Goal: Task Accomplishment & Management: Manage account settings

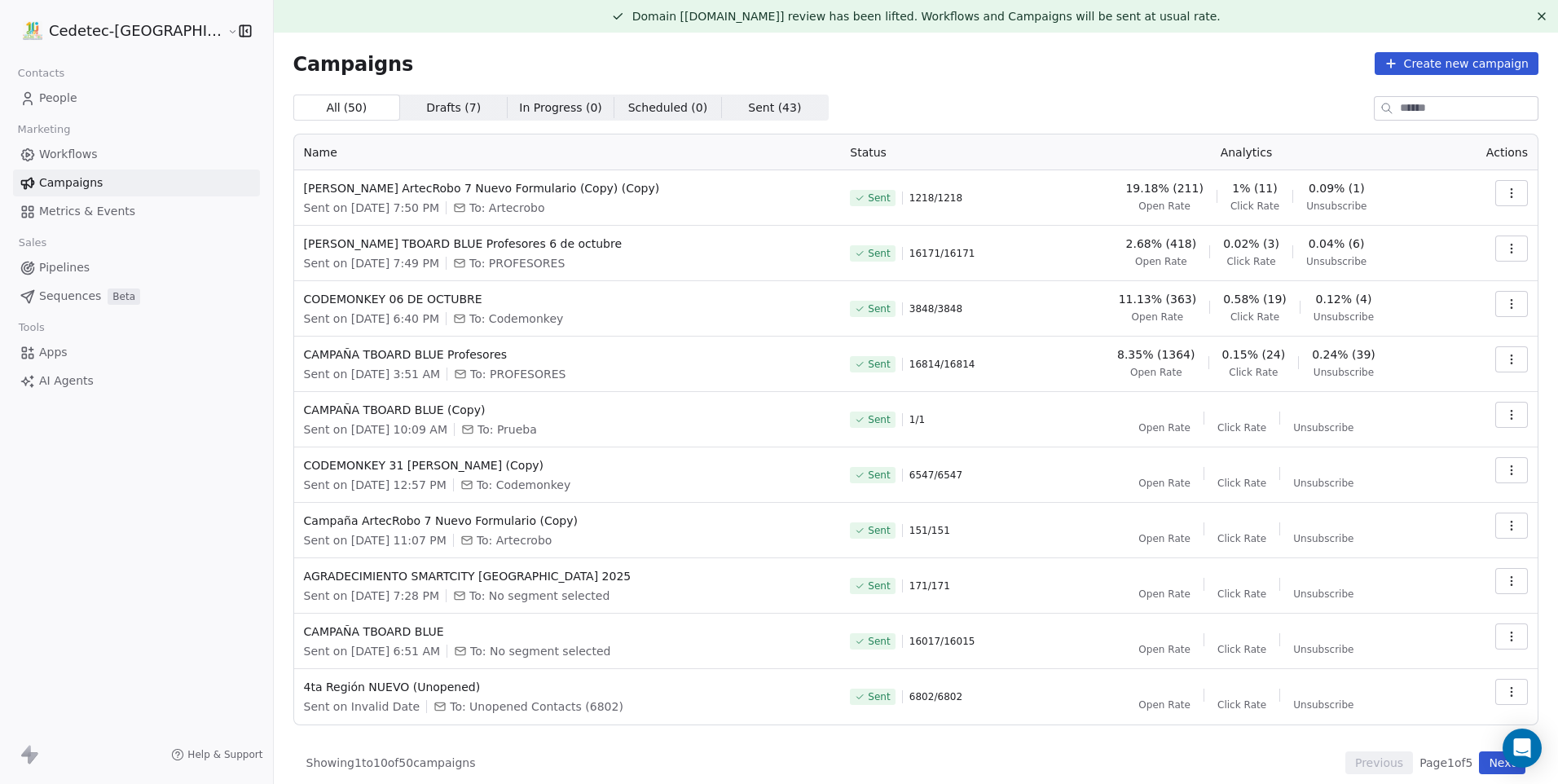
click at [1333, 75] on div "Campaigns Create new campaign All ( 50 ) All ( 50 ) Drafts ( 7 ) Drafts ( 7 ) I…" at bounding box center [916, 413] width 1246 height 722
